Goal: Check status: Check status

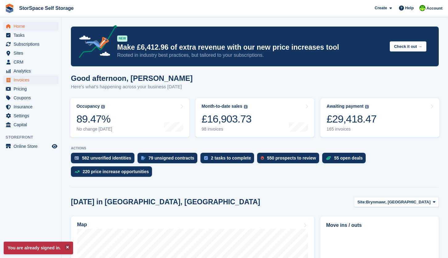
click at [30, 80] on span "Invoices" at bounding box center [32, 80] width 37 height 9
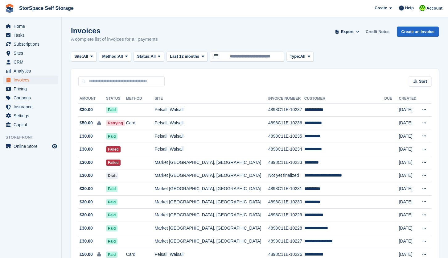
click at [381, 31] on link "Credit Notes" at bounding box center [377, 32] width 29 height 10
click at [93, 56] on icon at bounding box center [91, 56] width 2 height 4
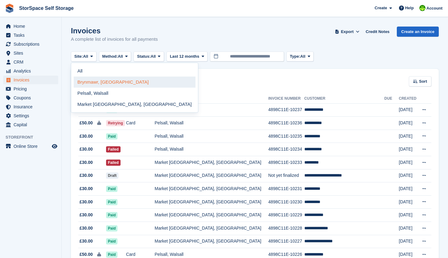
click at [96, 82] on link "Brynmawr, [GEOGRAPHIC_DATA]" at bounding box center [135, 81] width 122 height 11
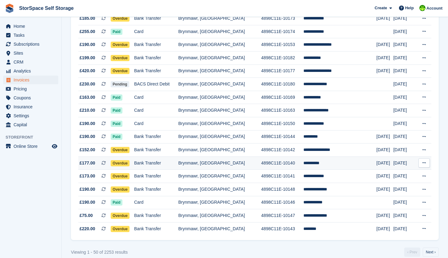
scroll to position [548, 0]
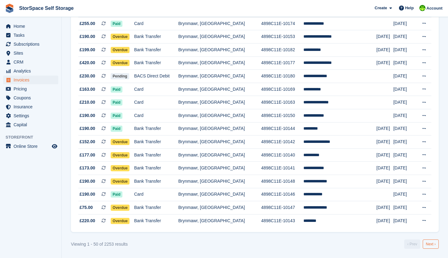
click at [429, 243] on link "Next ›" at bounding box center [431, 243] width 16 height 9
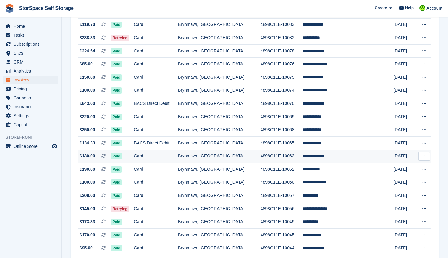
scroll to position [548, 0]
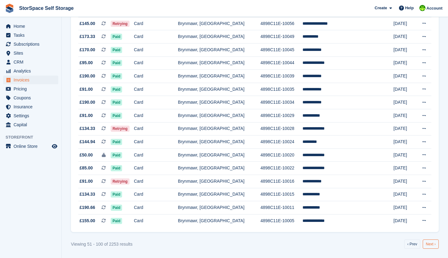
click at [429, 245] on link "Next ›" at bounding box center [431, 243] width 16 height 9
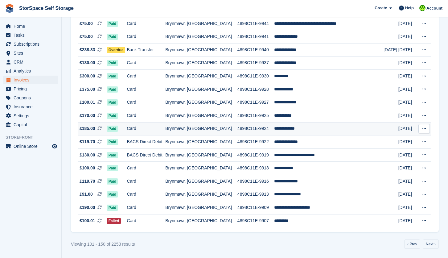
scroll to position [547, 0]
click at [149, 222] on td "Card" at bounding box center [146, 220] width 39 height 13
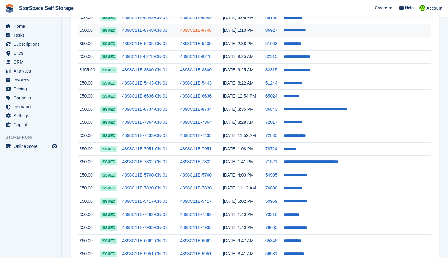
scroll to position [541, 0]
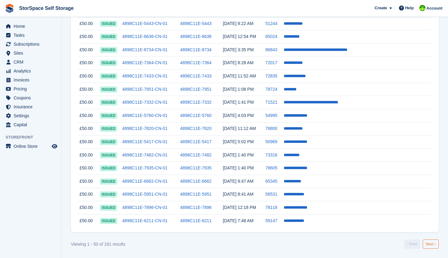
click at [431, 245] on link "Next ›" at bounding box center [431, 243] width 16 height 9
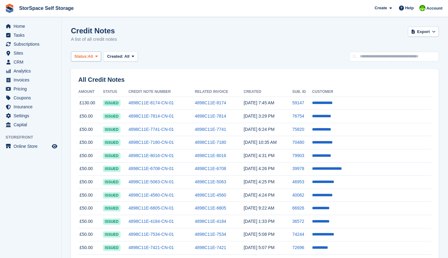
click at [98, 58] on icon at bounding box center [96, 56] width 2 height 4
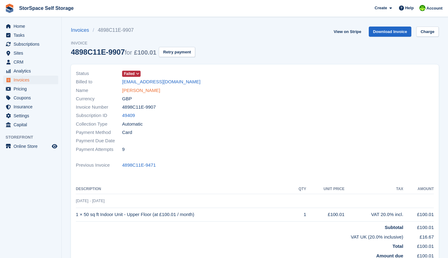
click at [132, 89] on link "[PERSON_NAME]" at bounding box center [141, 90] width 38 height 7
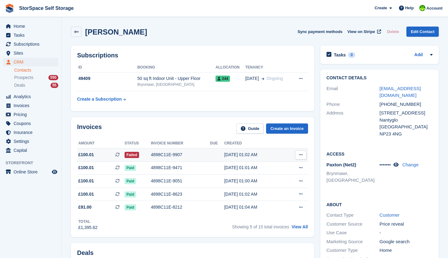
click at [167, 155] on div "4898C11E-9907" at bounding box center [180, 154] width 59 height 6
click at [164, 159] on td "4898C11E-9907" at bounding box center [180, 154] width 59 height 13
click at [159, 156] on div "4898C11E-9907" at bounding box center [180, 154] width 59 height 6
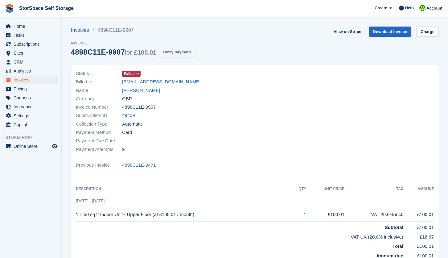
click at [181, 53] on button "Retry payment" at bounding box center [177, 52] width 36 height 10
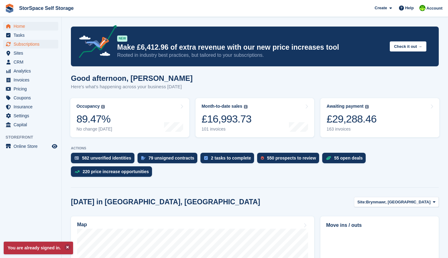
click at [27, 44] on span "Subscriptions" at bounding box center [32, 44] width 37 height 9
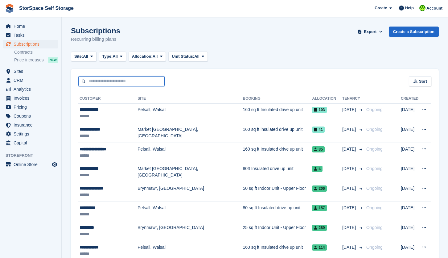
click at [109, 78] on input "text" at bounding box center [121, 81] width 86 height 10
paste input "**********"
type input "**********"
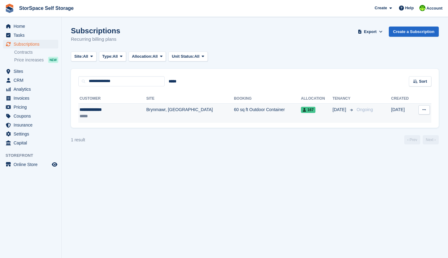
click at [146, 120] on td "Brynmawr, [GEOGRAPHIC_DATA]" at bounding box center [190, 112] width 88 height 19
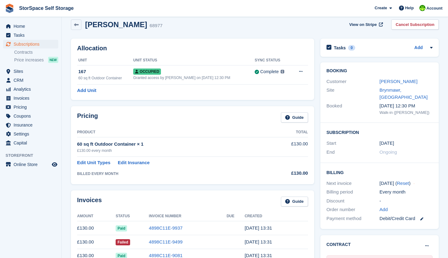
scroll to position [39, 0]
